Goal: Transaction & Acquisition: Purchase product/service

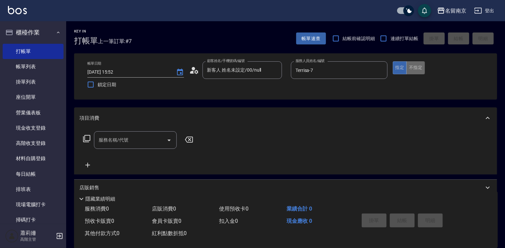
click at [413, 65] on button "不指定" at bounding box center [415, 67] width 19 height 13
click at [396, 67] on button "指定" at bounding box center [400, 67] width 14 height 13
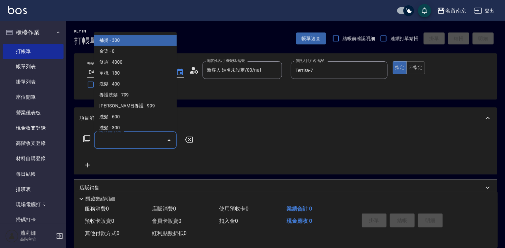
click at [142, 137] on input "服務名稱/代號" at bounding box center [130, 140] width 67 height 12
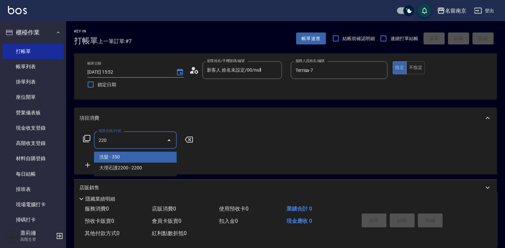
type input "洗髮(220)"
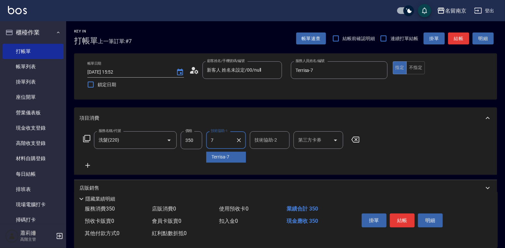
type input "Terrisa-7"
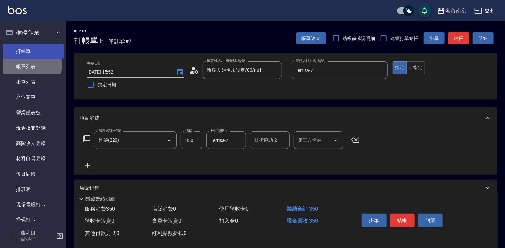
drag, startPoint x: 31, startPoint y: 65, endPoint x: 38, endPoint y: 50, distance: 16.6
click at [31, 65] on link "帳單列表" at bounding box center [33, 66] width 61 height 15
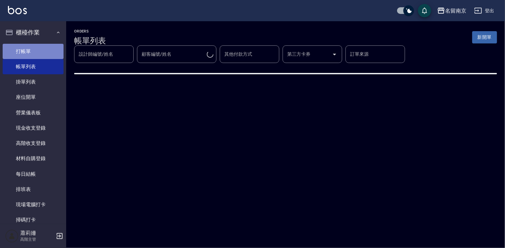
click at [38, 50] on link "打帳單" at bounding box center [33, 51] width 61 height 15
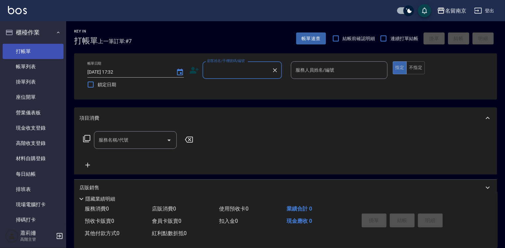
click at [48, 52] on link "打帳單" at bounding box center [33, 51] width 61 height 15
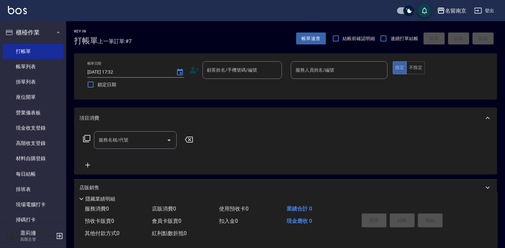
click at [142, 137] on input "服務名稱/代號" at bounding box center [130, 140] width 67 height 12
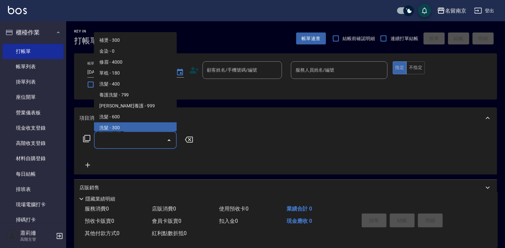
drag, startPoint x: 133, startPoint y: 145, endPoint x: 140, endPoint y: 143, distance: 7.1
click at [135, 144] on input "服務名稱/代號" at bounding box center [130, 140] width 67 height 12
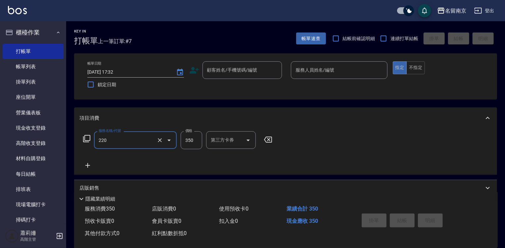
type input "洗髮(220)"
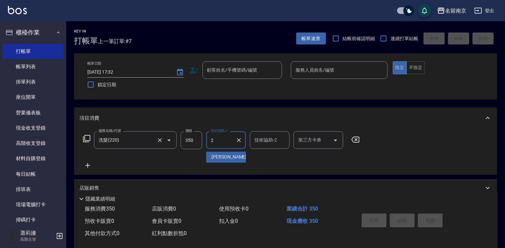
type input "[PERSON_NAME]-2"
drag, startPoint x: 85, startPoint y: 164, endPoint x: 136, endPoint y: 154, distance: 52.0
click at [87, 164] on icon at bounding box center [87, 165] width 17 height 8
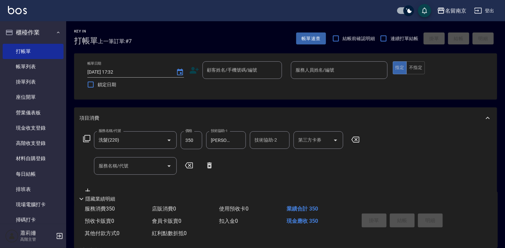
click at [136, 154] on div "服務名稱/代號 洗髮(220) 服務名稱/代號 價格 350 價格 技術協助-1 [PERSON_NAME]-2 技術協助-1 技術協助-2 技術協助-2 第…" at bounding box center [221, 163] width 284 height 64
drag, startPoint x: 130, startPoint y: 178, endPoint x: 130, endPoint y: 168, distance: 10.3
click at [129, 176] on div "服務名稱/代號 洗髮(220) 服務名稱/代號 價格 350 價格 技術協助-1 [PERSON_NAME]-2 技術協助-1 技術協助-2 技術協助-2 第…" at bounding box center [221, 163] width 284 height 64
click at [130, 168] on input "服務名稱/代號" at bounding box center [130, 166] width 67 height 12
type input "剪髮(301)"
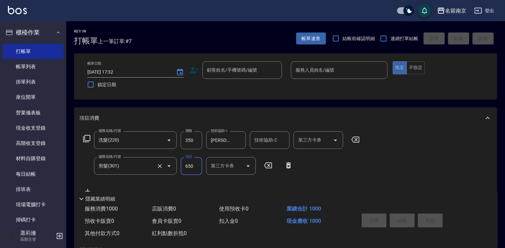
type input "650"
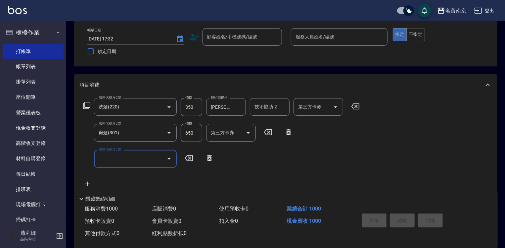
click at [127, 160] on input "服務名稱/代號" at bounding box center [130, 159] width 67 height 12
type input "染髮(1500)(501)"
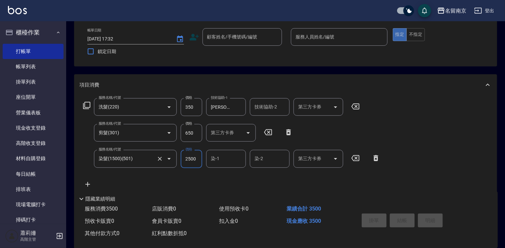
type input "2500"
type input "[PERSON_NAME]-2"
click at [252, 38] on input "顧客姓名/手機號碼/編號" at bounding box center [238, 37] width 64 height 12
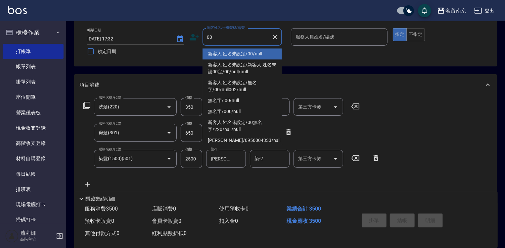
type input "新客人 姓名未設定/00/null"
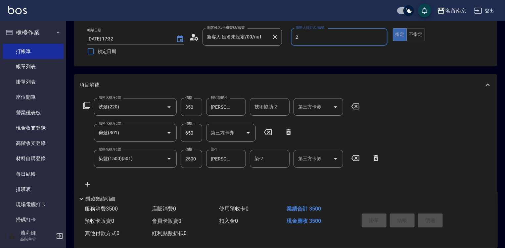
type input "[PERSON_NAME]-2"
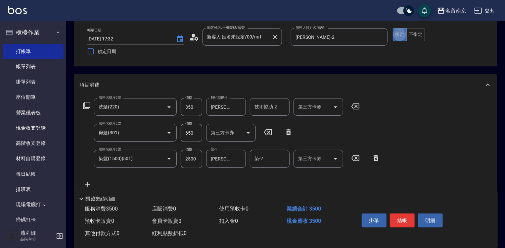
type button "true"
click at [407, 224] on button "結帳" at bounding box center [402, 220] width 25 height 14
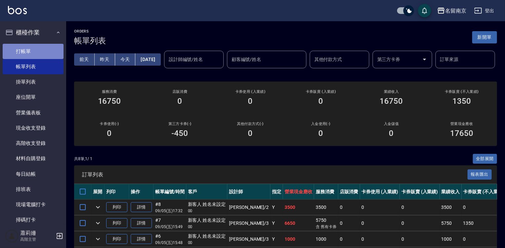
click at [39, 56] on link "打帳單" at bounding box center [33, 51] width 61 height 15
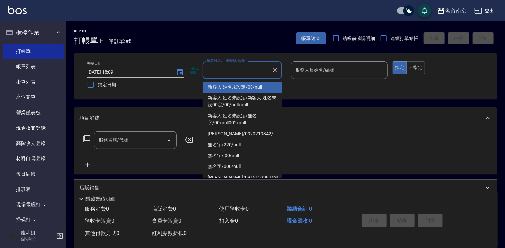
click at [220, 69] on input "顧客姓名/手機號碼/編號" at bounding box center [238, 70] width 64 height 12
type input "新客人 姓名未設定/00/null"
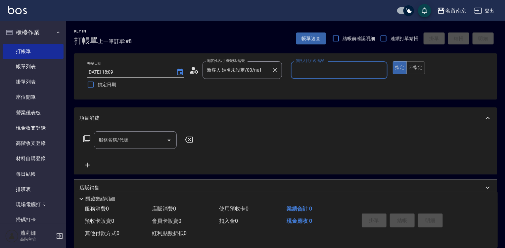
type input "3"
type input "Terrisa-7"
type button "true"
click at [127, 144] on input "服務名稱/代號" at bounding box center [130, 140] width 67 height 12
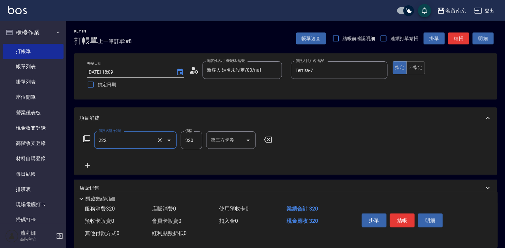
type input "洗髮卡使用320(222)"
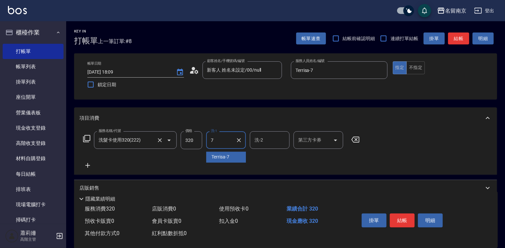
type input "Terrisa-7"
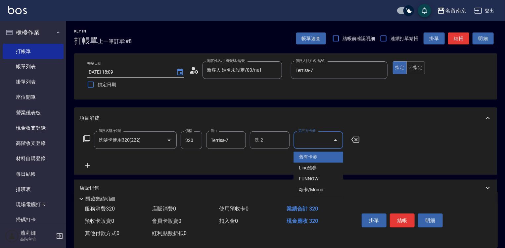
click at [315, 136] on div "第三方卡券 第三方卡券" at bounding box center [319, 140] width 50 height 18
click at [326, 158] on span "舊有卡券" at bounding box center [319, 157] width 50 height 11
type input "舊有卡券"
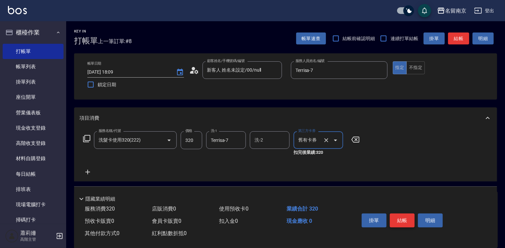
click at [397, 221] on button "結帳" at bounding box center [402, 220] width 25 height 14
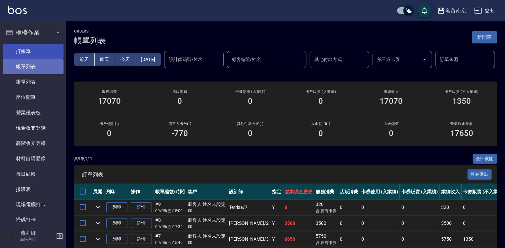
drag, startPoint x: 41, startPoint y: 61, endPoint x: 44, endPoint y: 56, distance: 5.6
click at [41, 61] on link "帳單列表" at bounding box center [33, 66] width 61 height 15
click at [44, 56] on link "打帳單" at bounding box center [33, 51] width 61 height 15
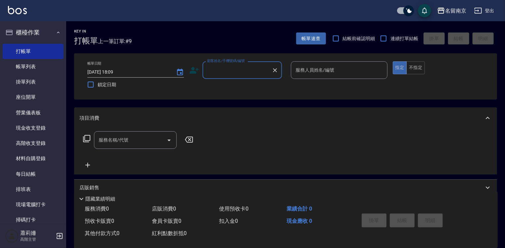
click at [249, 74] on input "顧客姓名/手機號碼/編號" at bounding box center [238, 70] width 64 height 12
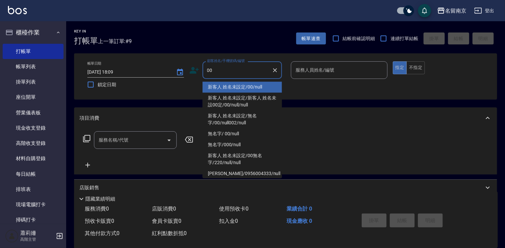
type input "新客人 姓名未設定/00/null"
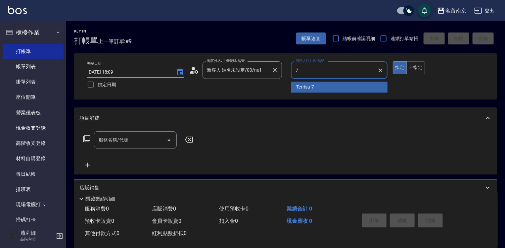
type input "Terrisa-7"
type button "true"
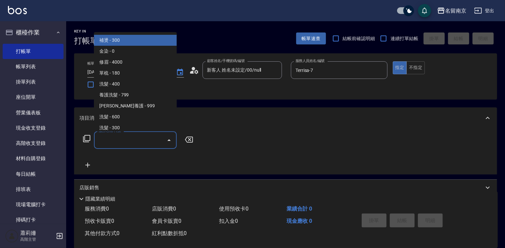
click at [142, 142] on input "服務名稱/代號" at bounding box center [130, 140] width 67 height 12
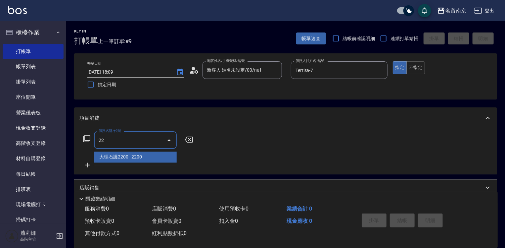
type input "大理石護2200(704)"
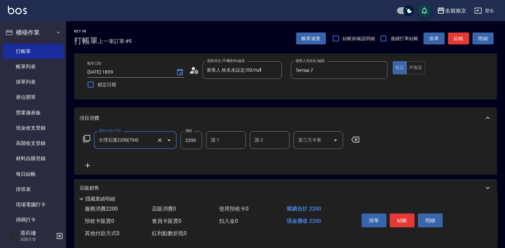
click at [163, 138] on icon "Clear" at bounding box center [160, 140] width 7 height 7
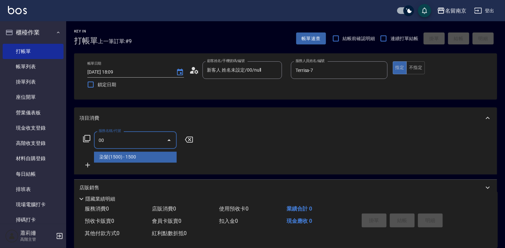
type input "0"
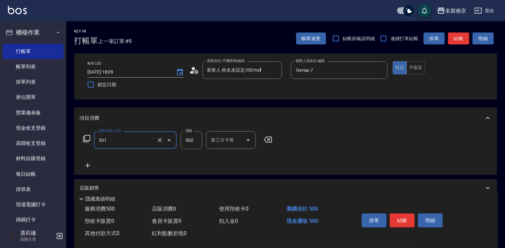
type input "剪髮(301)"
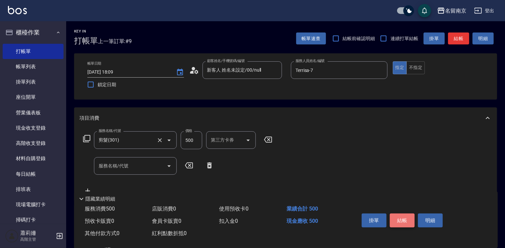
click at [410, 220] on button "結帳" at bounding box center [402, 220] width 25 height 14
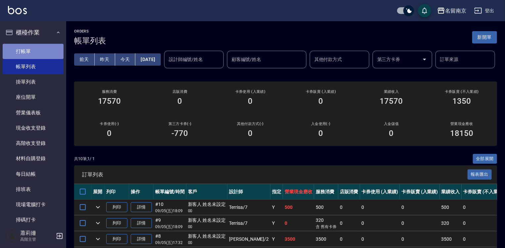
click at [34, 50] on link "打帳單" at bounding box center [33, 51] width 61 height 15
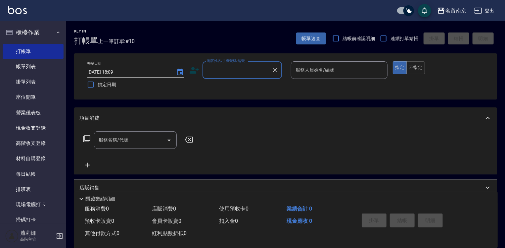
drag, startPoint x: 214, startPoint y: 72, endPoint x: 221, endPoint y: 73, distance: 7.4
click at [218, 72] on input "顧客姓名/手機號碼/編號" at bounding box center [238, 70] width 64 height 12
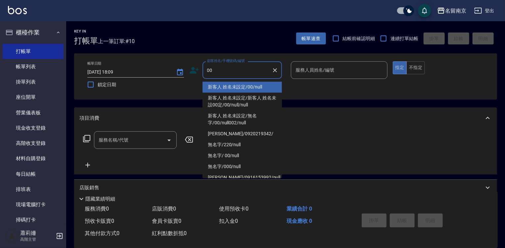
type input "新客人 姓名未設定/00/null"
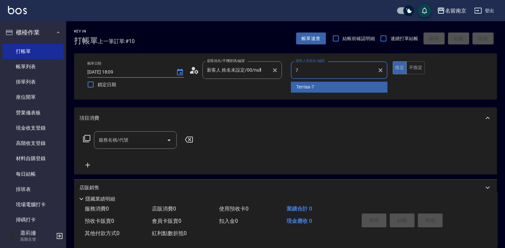
type input "Terrisa-7"
type button "true"
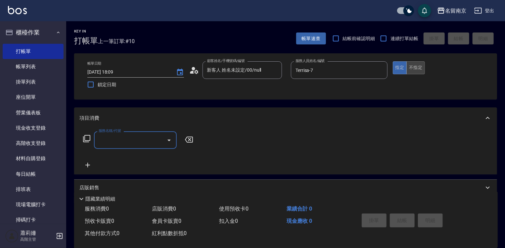
click at [418, 63] on button "不指定" at bounding box center [415, 67] width 19 height 13
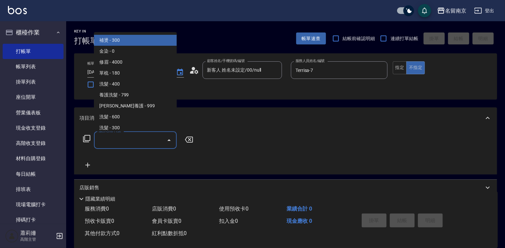
click at [130, 137] on input "服務名稱/代號" at bounding box center [130, 140] width 67 height 12
click at [402, 68] on button "指定" at bounding box center [400, 67] width 14 height 13
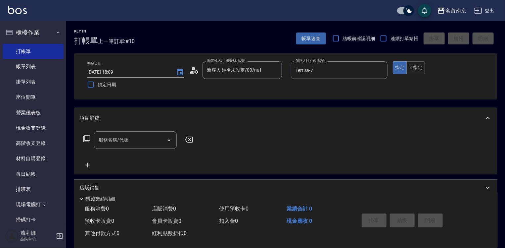
drag, startPoint x: 107, startPoint y: 139, endPoint x: 168, endPoint y: 153, distance: 62.7
click at [122, 139] on input "服務名稱/代號" at bounding box center [130, 140] width 67 height 12
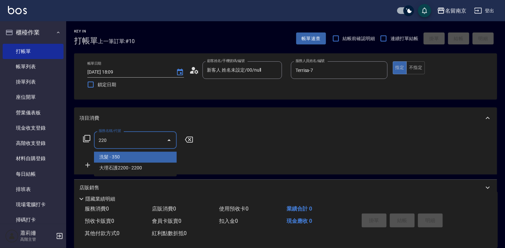
type input "洗髮(220)"
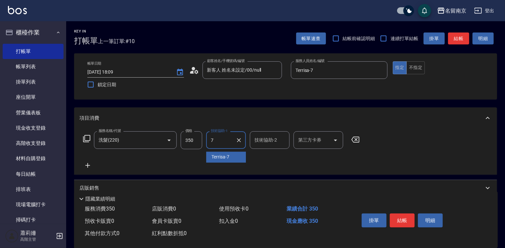
type input "Terrisa-7"
click at [87, 163] on icon at bounding box center [87, 165] width 17 height 8
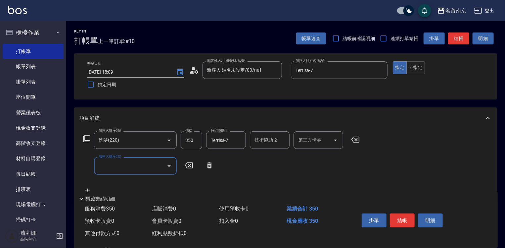
click at [112, 168] on input "服務名稱/代號" at bounding box center [130, 166] width 67 height 12
type input "剪髮(301)"
click at [204, 168] on div "服務名稱/代號 剪髮(301) 服務名稱/代號 價格 500 價格 第三方卡券 第三方卡券" at bounding box center [187, 166] width 217 height 18
click at [197, 166] on input "500" at bounding box center [192, 166] width 22 height 18
type input "650"
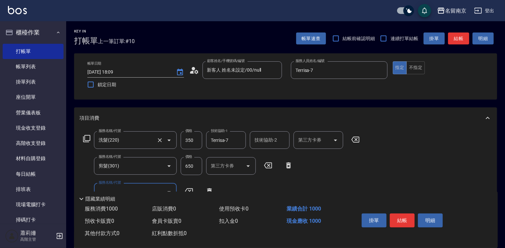
scroll to position [33, 0]
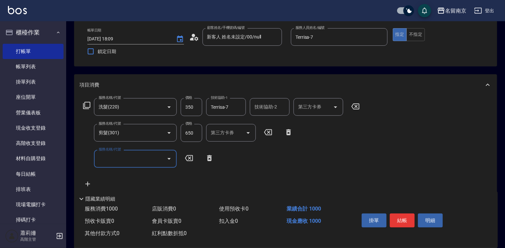
click at [115, 158] on input "服務名稱/代號" at bounding box center [130, 159] width 67 height 12
type input "染髮(1500)(501)"
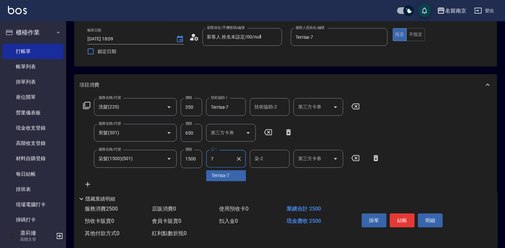
type input "Terrisa-7"
click at [182, 158] on input "1500" at bounding box center [192, 159] width 22 height 18
type input "3000"
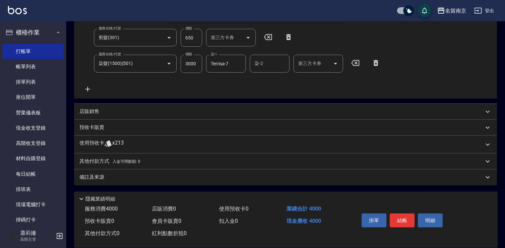
click at [85, 113] on p "店販銷售" at bounding box center [89, 111] width 20 height 7
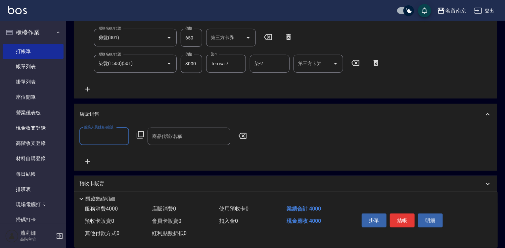
scroll to position [0, 0]
click at [99, 138] on input "服務人員姓名/編號" at bounding box center [104, 136] width 44 height 12
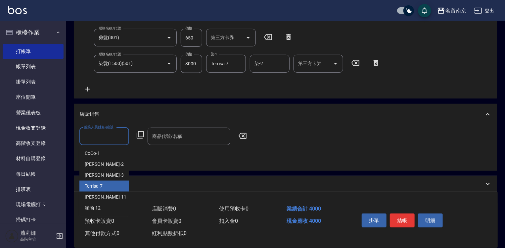
click at [108, 185] on div "Terrisa -7" at bounding box center [104, 185] width 50 height 11
type input "Terrisa-7"
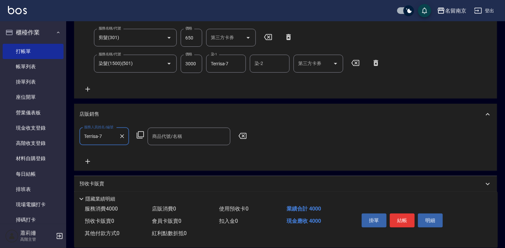
click at [138, 134] on icon at bounding box center [140, 135] width 8 height 8
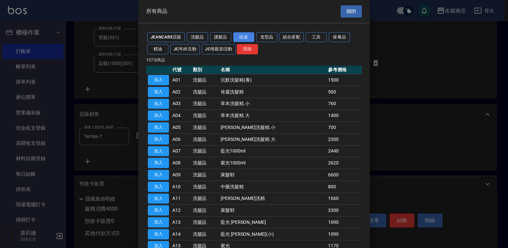
click at [242, 33] on button "頭皮" at bounding box center [243, 37] width 21 height 10
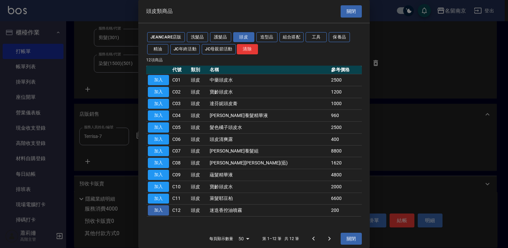
click at [155, 211] on button "加入" at bounding box center [158, 210] width 21 height 10
type input "迷迭香控油噴霧"
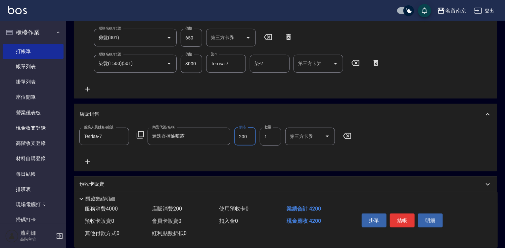
click at [252, 136] on input "200" at bounding box center [245, 136] width 22 height 18
click at [221, 137] on icon "Clear" at bounding box center [223, 136] width 7 height 7
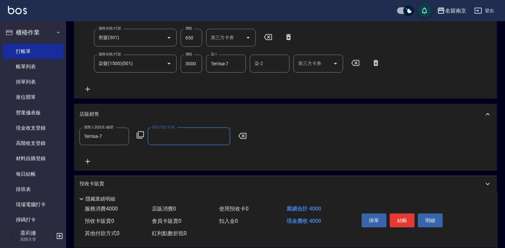
click at [141, 135] on icon at bounding box center [140, 135] width 8 height 8
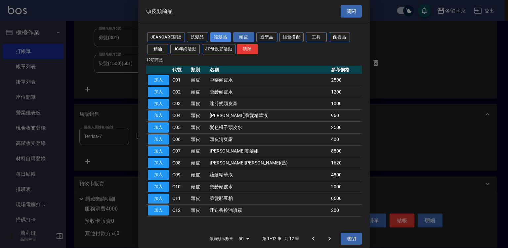
click at [214, 34] on button "護髮品" at bounding box center [220, 37] width 21 height 10
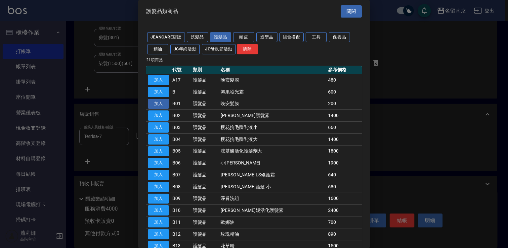
click at [153, 99] on button "加入" at bounding box center [158, 104] width 21 height 10
type input "晚安髮膜"
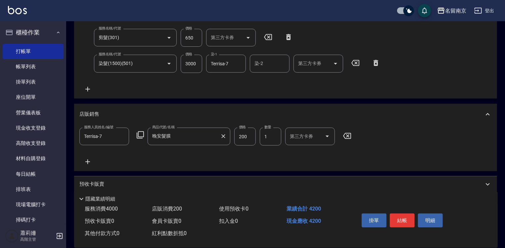
click at [274, 138] on input "1" at bounding box center [271, 136] width 22 height 18
type input "2"
drag, startPoint x: 222, startPoint y: 136, endPoint x: 211, endPoint y: 137, distance: 11.3
click at [222, 136] on icon "Clear" at bounding box center [223, 136] width 7 height 7
click at [141, 135] on icon at bounding box center [140, 135] width 8 height 8
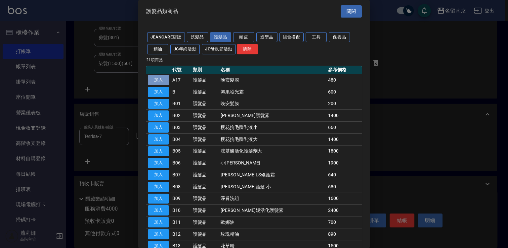
click at [149, 78] on button "加入" at bounding box center [158, 80] width 21 height 10
type input "晚安髮膜"
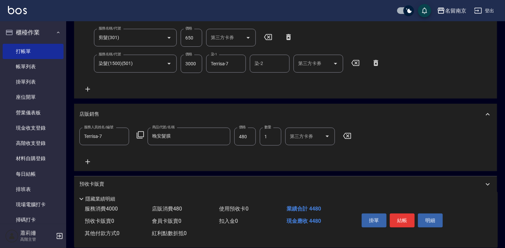
click at [253, 137] on input "480" at bounding box center [245, 136] width 22 height 18
type input "400"
click at [197, 64] on input "3000" at bounding box center [192, 64] width 22 height 18
type input "3300"
click at [410, 216] on button "結帳" at bounding box center [402, 220] width 25 height 14
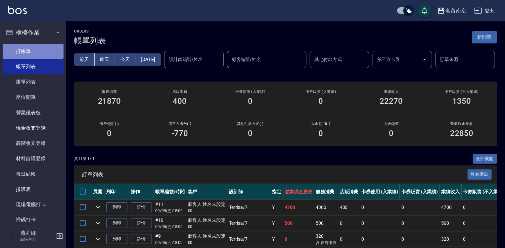
click at [40, 45] on link "打帳單" at bounding box center [33, 51] width 61 height 15
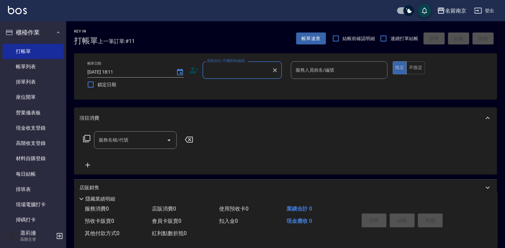
click at [233, 69] on input "顧客姓名/手機號碼/編號" at bounding box center [238, 70] width 64 height 12
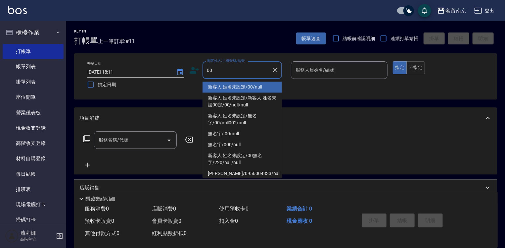
type input "新客人 姓名未設定/00/null"
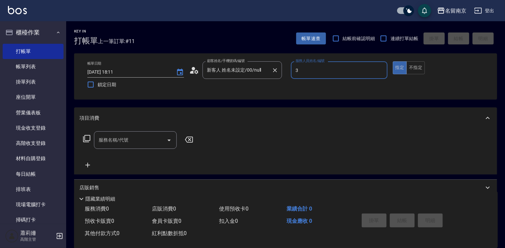
type input "[PERSON_NAME]-3"
type button "true"
click at [169, 143] on icon "Open" at bounding box center [169, 140] width 8 height 8
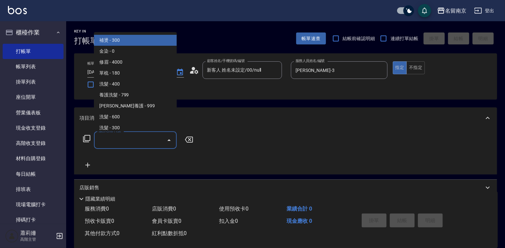
click at [143, 143] on input "服務名稱/代號" at bounding box center [130, 140] width 67 height 12
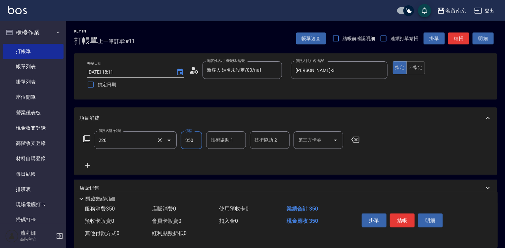
type input "洗髮(220)"
type input "[PERSON_NAME]-2"
click at [408, 218] on button "結帳" at bounding box center [402, 220] width 25 height 14
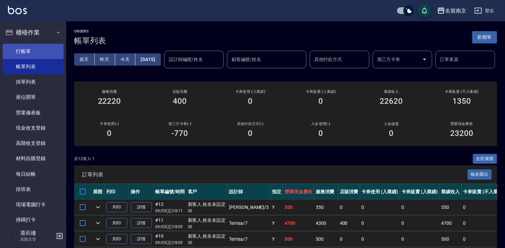
click at [35, 48] on link "打帳單" at bounding box center [33, 51] width 61 height 15
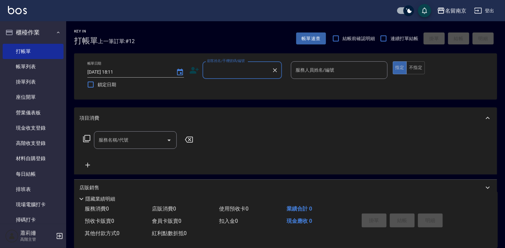
drag, startPoint x: 245, startPoint y: 70, endPoint x: 253, endPoint y: 75, distance: 9.3
click at [247, 72] on input "顧客姓名/手機號碼/編號" at bounding box center [238, 70] width 64 height 12
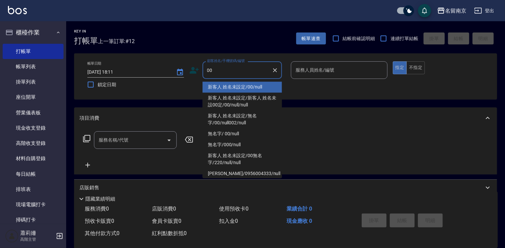
type input "新客人 姓名未設定/00/null"
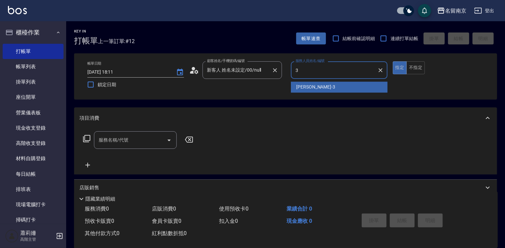
type input "[PERSON_NAME]-3"
type button "true"
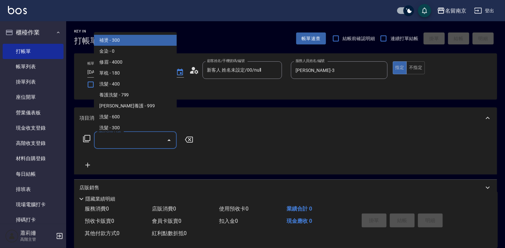
click at [152, 138] on input "服務名稱/代號" at bounding box center [130, 140] width 67 height 12
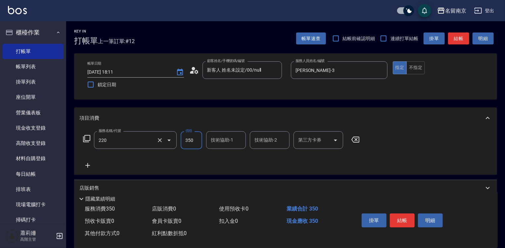
type input "洗髮(220)"
type input "[PERSON_NAME]-2"
click at [88, 164] on icon at bounding box center [87, 165] width 17 height 8
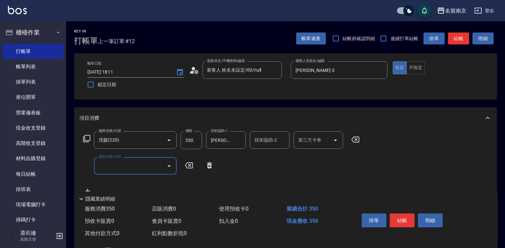
click at [106, 166] on input "服務名稱/代號" at bounding box center [130, 166] width 67 height 12
type input "剪髮(301)"
type input "550"
click at [407, 215] on button "結帳" at bounding box center [402, 220] width 25 height 14
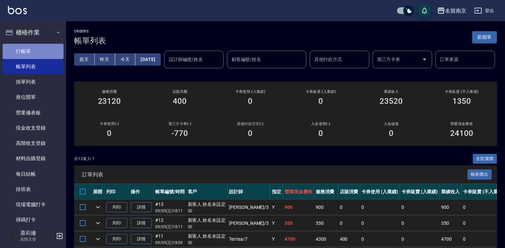
click at [36, 49] on link "打帳單" at bounding box center [33, 51] width 61 height 15
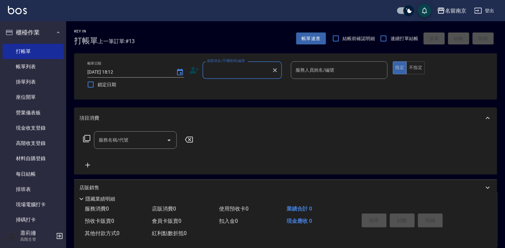
click at [217, 71] on input "顧客姓名/手機號碼/編號" at bounding box center [238, 70] width 64 height 12
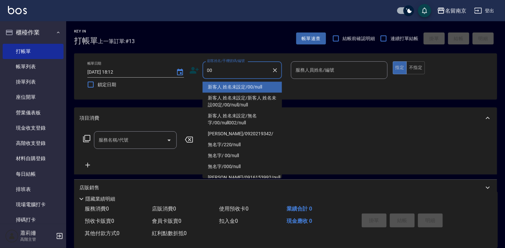
type input "新客人 姓名未設定/00/null"
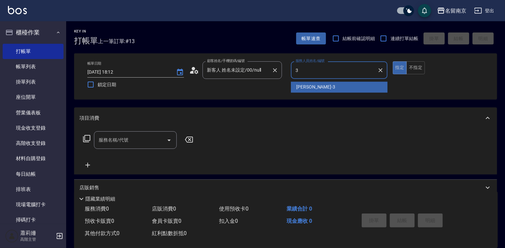
type input "[PERSON_NAME]-3"
type button "true"
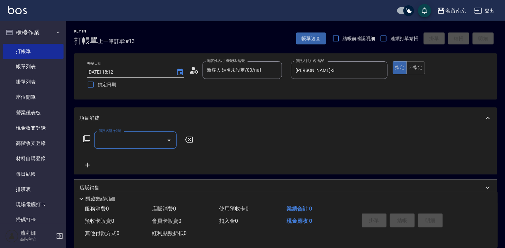
click at [119, 142] on input "服務名稱/代號" at bounding box center [130, 140] width 67 height 12
type input "220"
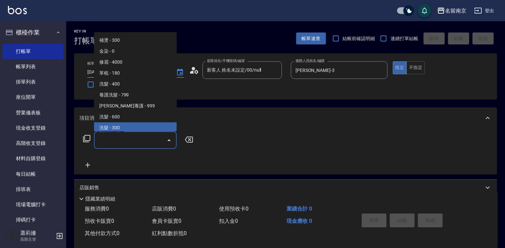
click at [129, 128] on span "洗髮 - 300" at bounding box center [135, 127] width 83 height 11
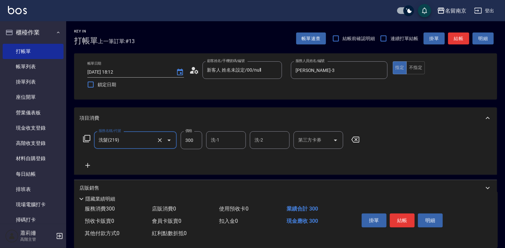
type input "洗髮(219)"
click at [233, 143] on input "洗-1" at bounding box center [226, 140] width 34 height 12
type input "[PERSON_NAME]-3"
click at [90, 163] on icon at bounding box center [87, 165] width 17 height 8
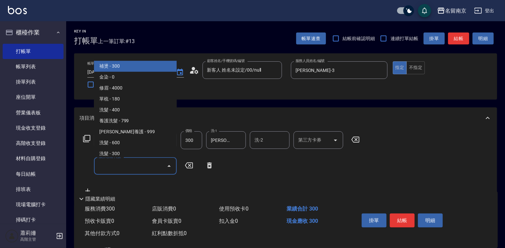
click at [111, 167] on input "服務名稱/代號" at bounding box center [130, 166] width 67 height 12
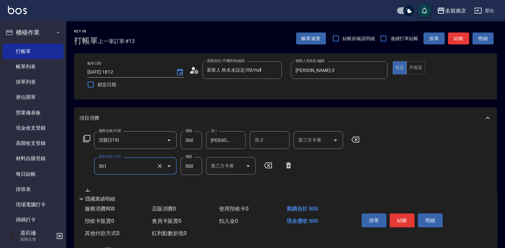
type input "剪髮(301)"
type input "550"
click at [85, 135] on icon at bounding box center [86, 138] width 7 height 7
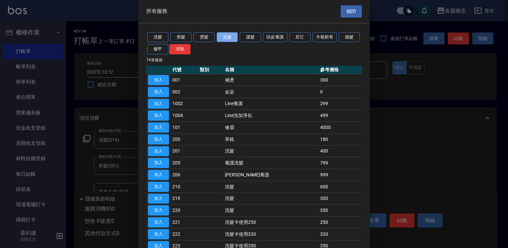
click at [228, 37] on button "染髮" at bounding box center [227, 37] width 21 height 10
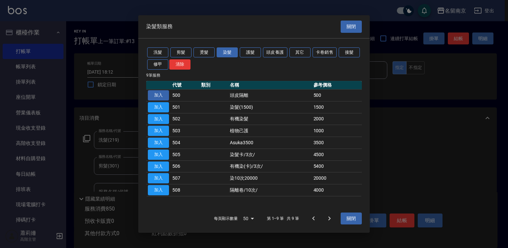
click at [162, 96] on button "加入" at bounding box center [158, 95] width 21 height 10
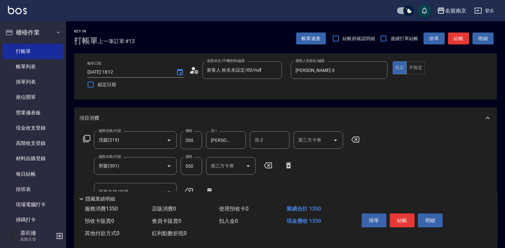
scroll to position [66, 0]
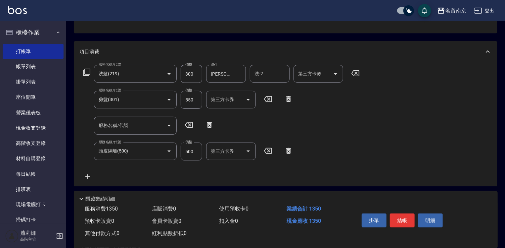
click at [86, 72] on icon at bounding box center [87, 72] width 8 height 8
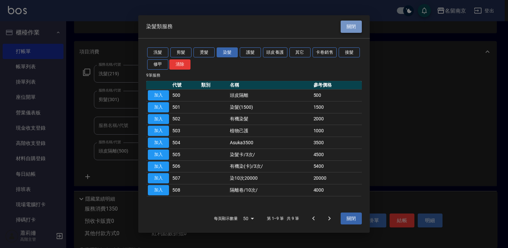
click at [358, 28] on button "關閉" at bounding box center [351, 27] width 21 height 12
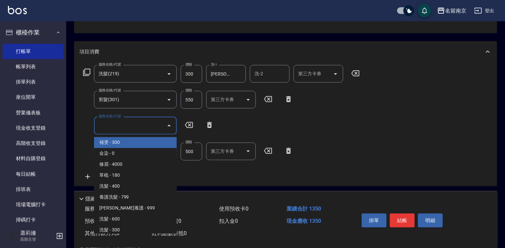
click at [148, 122] on input "服務名稱/代號" at bounding box center [130, 125] width 67 height 12
click at [89, 71] on icon at bounding box center [87, 72] width 8 height 8
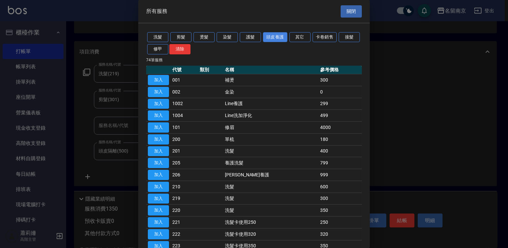
click at [284, 36] on button "頭皮養護" at bounding box center [275, 37] width 24 height 10
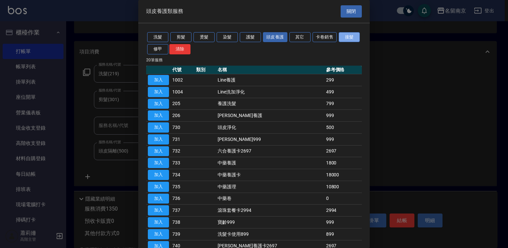
click at [339, 42] on button "接髮" at bounding box center [349, 37] width 21 height 10
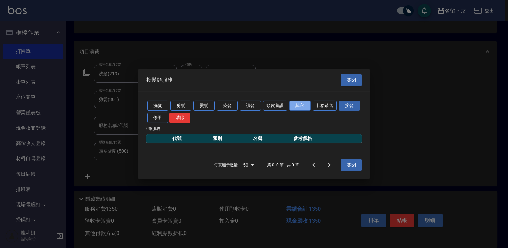
click at [302, 103] on button "其它" at bounding box center [300, 105] width 21 height 10
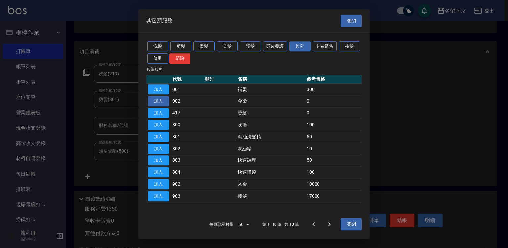
click at [165, 100] on button "加入" at bounding box center [158, 101] width 21 height 10
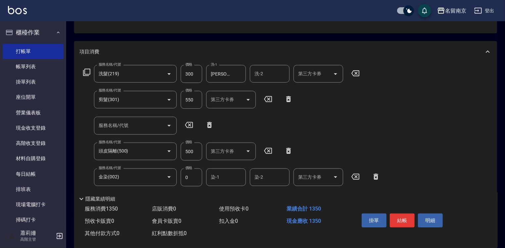
click at [230, 177] on input "染-1" at bounding box center [226, 177] width 34 height 12
type input "[PERSON_NAME]-3"
click at [405, 218] on button "結帳" at bounding box center [402, 220] width 25 height 14
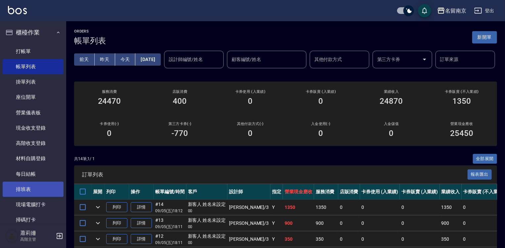
scroll to position [99, 0]
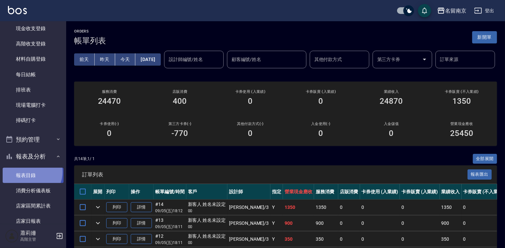
click at [30, 171] on link "報表目錄" at bounding box center [33, 174] width 61 height 15
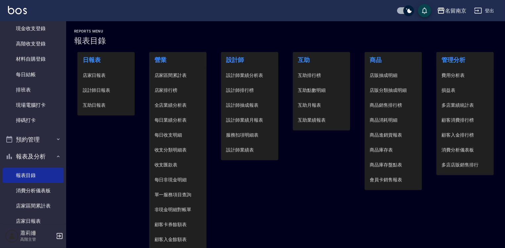
click at [97, 92] on span "設計師日報表" at bounding box center [106, 90] width 47 height 7
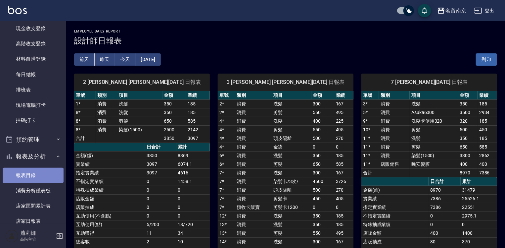
click at [37, 171] on link "報表目錄" at bounding box center [33, 174] width 61 height 15
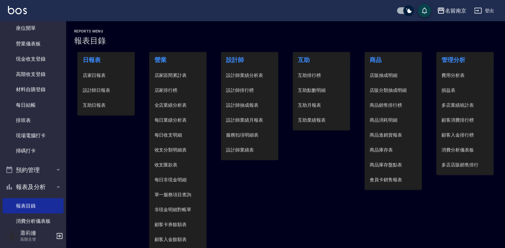
scroll to position [36, 0]
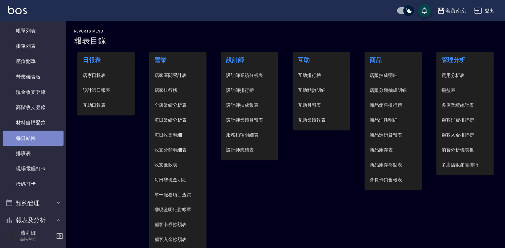
click at [43, 133] on link "每日結帳" at bounding box center [33, 137] width 61 height 15
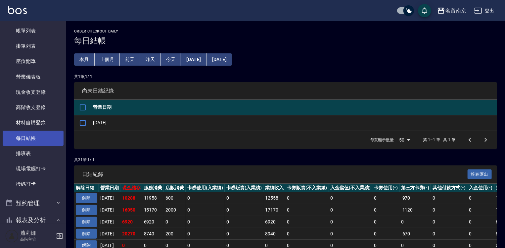
scroll to position [135, 0]
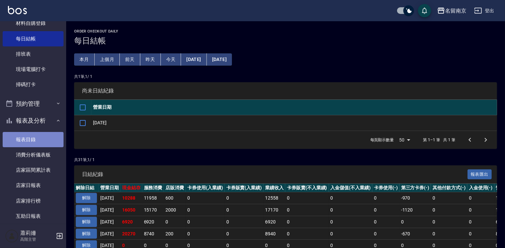
click at [36, 139] on link "報表目錄" at bounding box center [33, 139] width 61 height 15
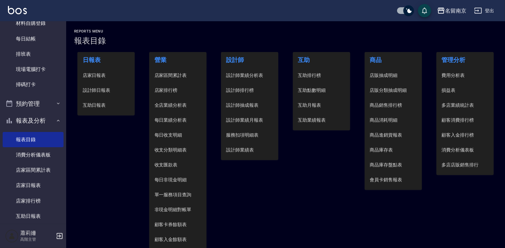
click at [105, 75] on span "店家日報表" at bounding box center [106, 75] width 47 height 7
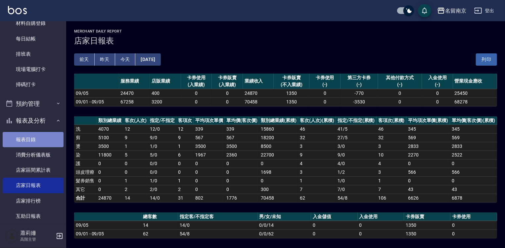
click at [40, 141] on link "報表目錄" at bounding box center [33, 139] width 61 height 15
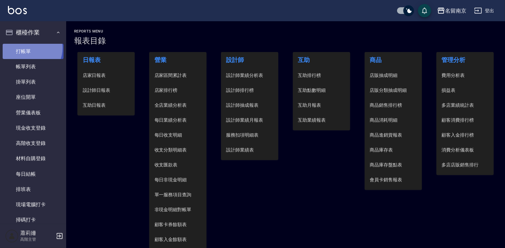
click at [27, 48] on link "打帳單" at bounding box center [33, 51] width 61 height 15
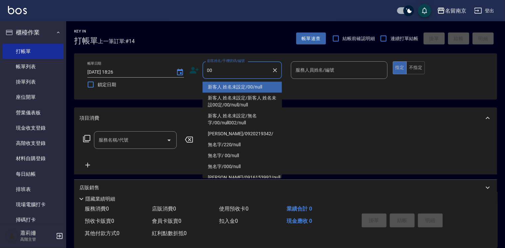
type input "新客人 姓名未設定/00/null"
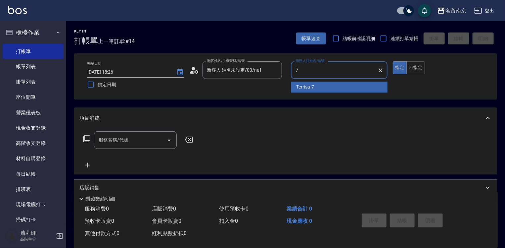
type input "Terrisa-7"
type button "true"
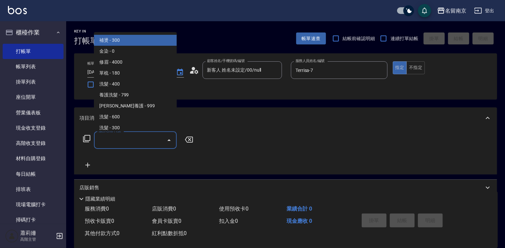
click at [135, 144] on input "服務名稱/代號" at bounding box center [130, 140] width 67 height 12
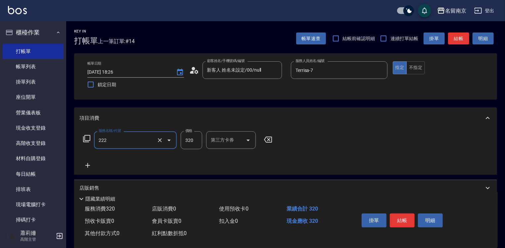
type input "洗髮卡使用320(222)"
click at [160, 141] on icon "Clear" at bounding box center [160, 140] width 7 height 7
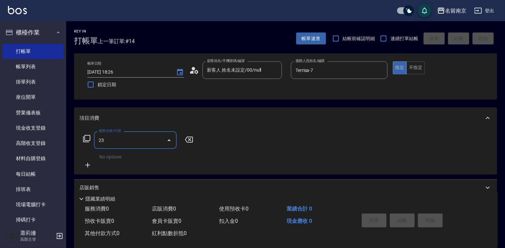
click at [95, 137] on div "23 服務名稱/代號" at bounding box center [135, 140] width 83 height 18
click at [98, 138] on input "23" at bounding box center [130, 140] width 67 height 12
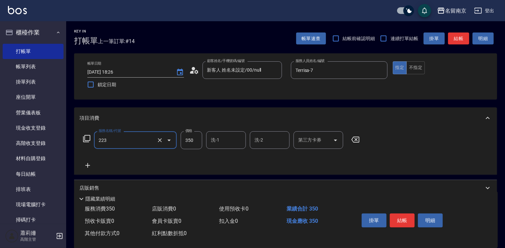
type input "洗髮卡使用350(223)"
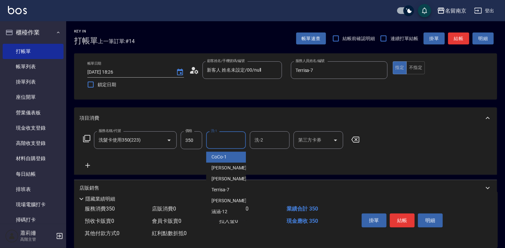
click at [217, 142] on input "洗-1" at bounding box center [226, 140] width 34 height 12
click at [161, 141] on icon "Clear" at bounding box center [160, 140] width 4 height 4
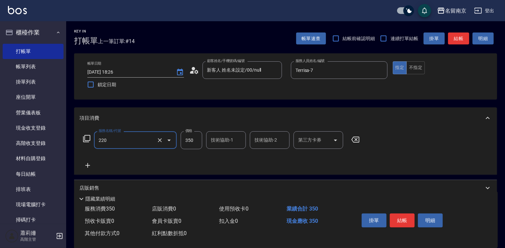
type input "洗髮(220)"
type input "Terrisa-7"
click at [408, 222] on button "結帳" at bounding box center [402, 220] width 25 height 14
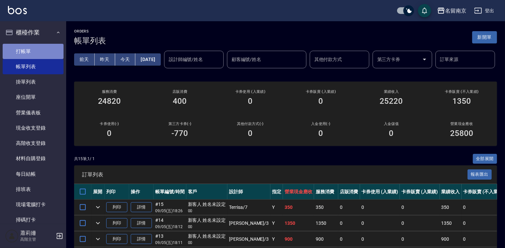
click at [53, 49] on link "打帳單" at bounding box center [33, 51] width 61 height 15
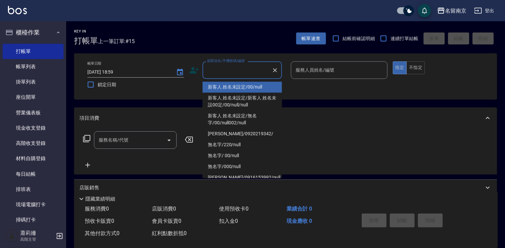
click at [237, 71] on input "顧客姓名/手機號碼/編號" at bounding box center [238, 70] width 64 height 12
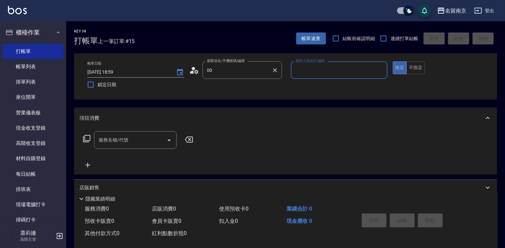
type input "新客人 姓名未設定/00/null"
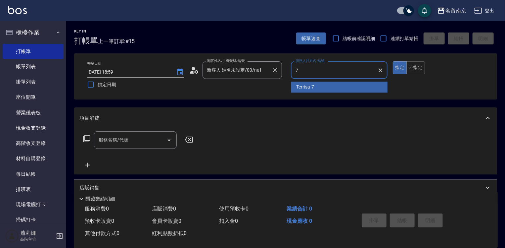
type input "Terrisa-7"
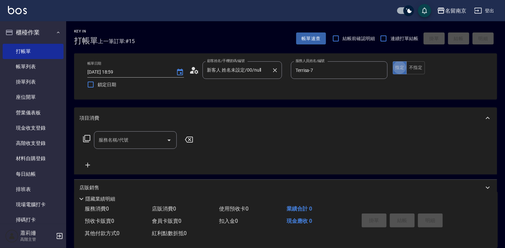
type button "true"
click at [415, 65] on button "不指定" at bounding box center [415, 67] width 19 height 13
click at [142, 140] on input "服務名稱/代號" at bounding box center [130, 140] width 67 height 12
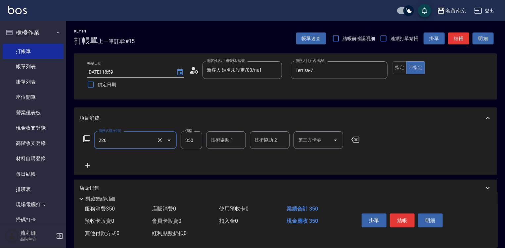
type input "洗髮(220)"
click at [193, 145] on input "350" at bounding box center [192, 140] width 22 height 18
type input "370"
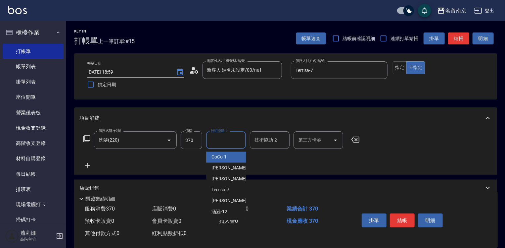
click at [234, 143] on input "技術協助-1" at bounding box center [226, 140] width 34 height 12
type input "Terrisa-7"
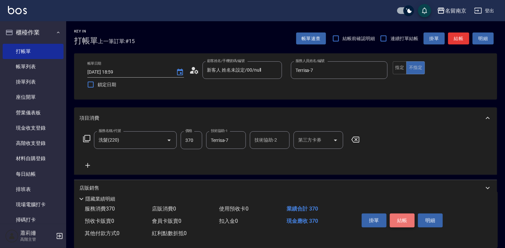
click at [409, 216] on button "結帳" at bounding box center [402, 220] width 25 height 14
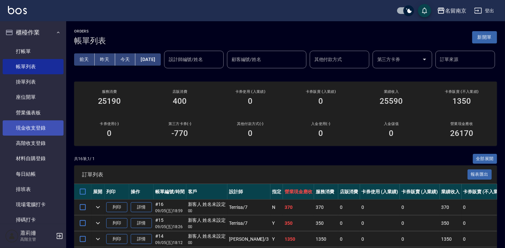
click at [39, 130] on link "現金收支登錄" at bounding box center [33, 127] width 61 height 15
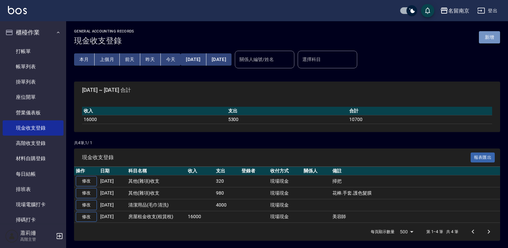
click at [490, 40] on button "新增" at bounding box center [489, 37] width 21 height 12
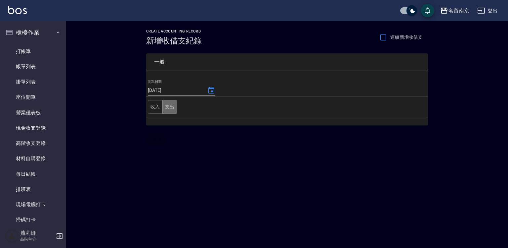
click at [165, 104] on button "支出" at bounding box center [170, 107] width 15 height 14
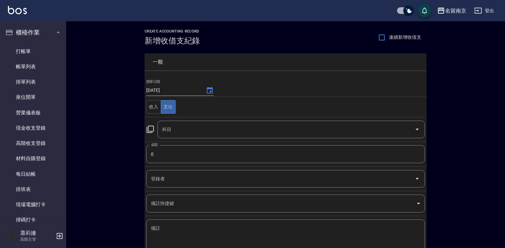
click at [148, 129] on icon at bounding box center [150, 129] width 8 height 8
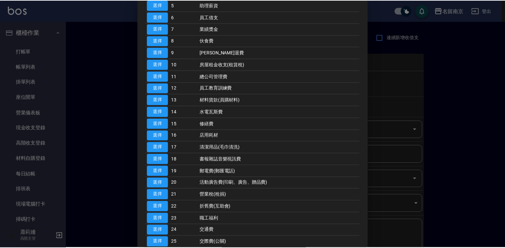
scroll to position [232, 0]
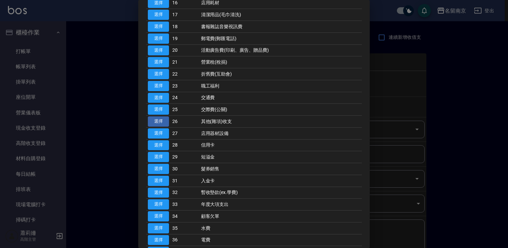
click at [166, 119] on button "選擇" at bounding box center [158, 121] width 21 height 10
type input "26 其他(雜項)收支"
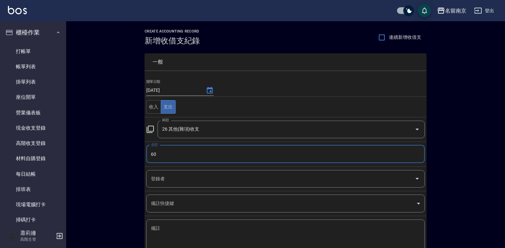
scroll to position [44, 0]
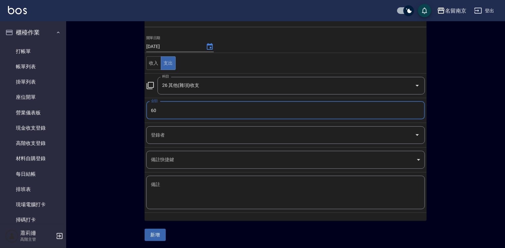
type input "60"
click at [169, 182] on textarea "備註" at bounding box center [285, 192] width 269 height 23
click at [171, 187] on textarea "備註" at bounding box center [285, 192] width 269 height 23
type textarea "地基主"
click at [162, 231] on button "新增" at bounding box center [155, 234] width 21 height 12
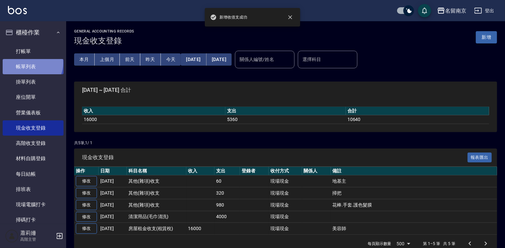
click at [32, 63] on link "帳單列表" at bounding box center [33, 66] width 61 height 15
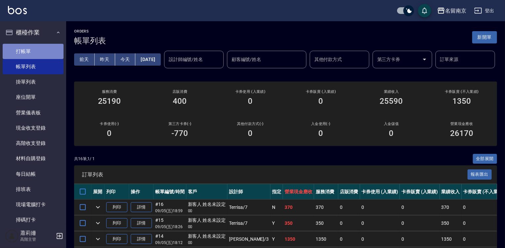
click at [34, 47] on link "打帳單" at bounding box center [33, 51] width 61 height 15
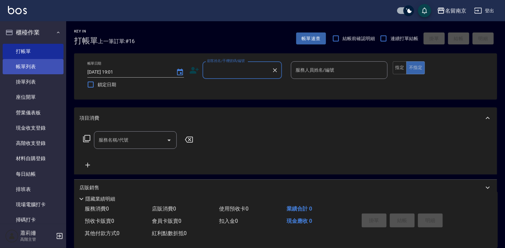
click at [36, 62] on link "帳單列表" at bounding box center [33, 66] width 61 height 15
